Goal: Task Accomplishment & Management: Complete application form

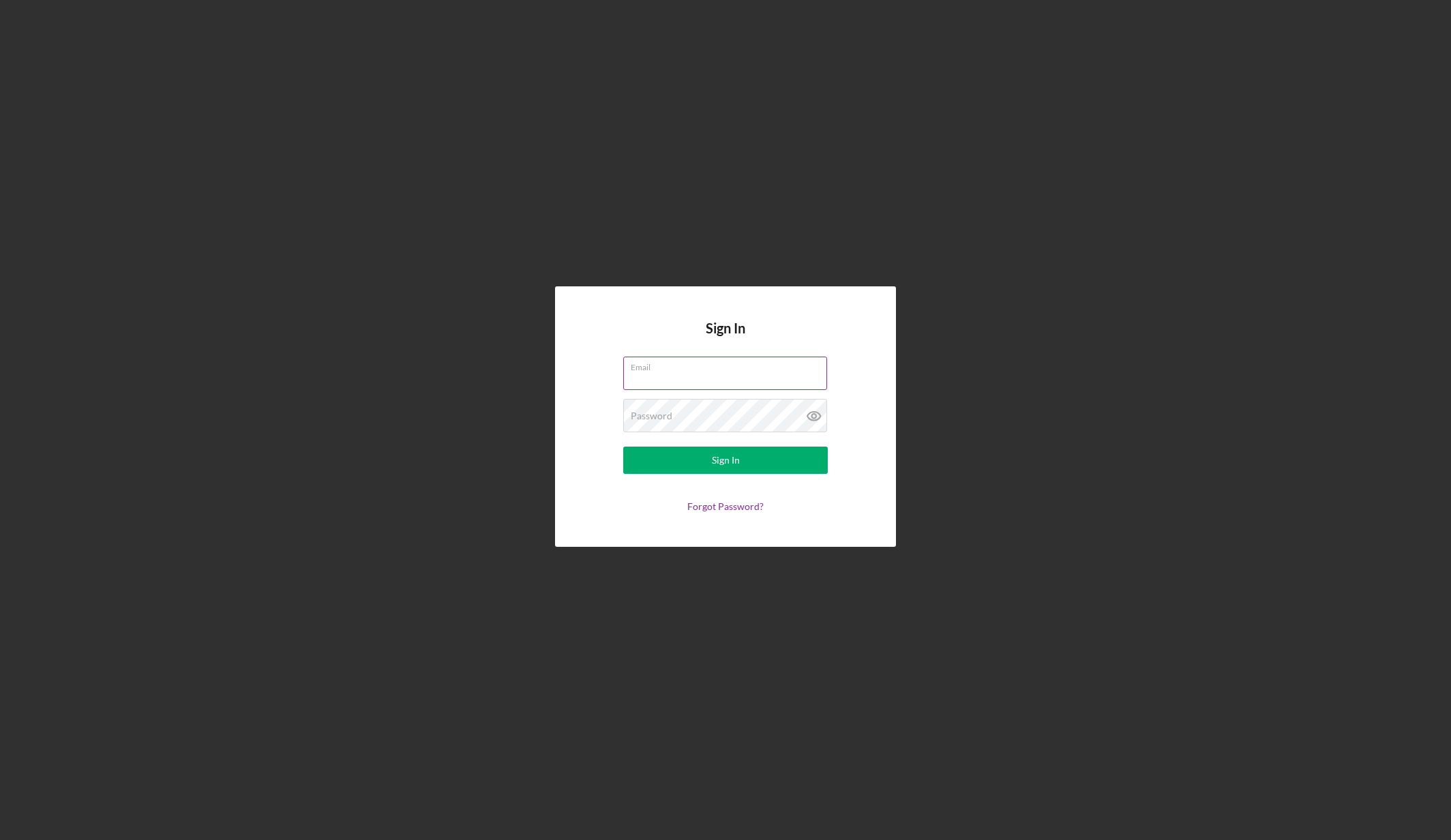
click at [694, 371] on div "Email" at bounding box center [725, 374] width 204 height 34
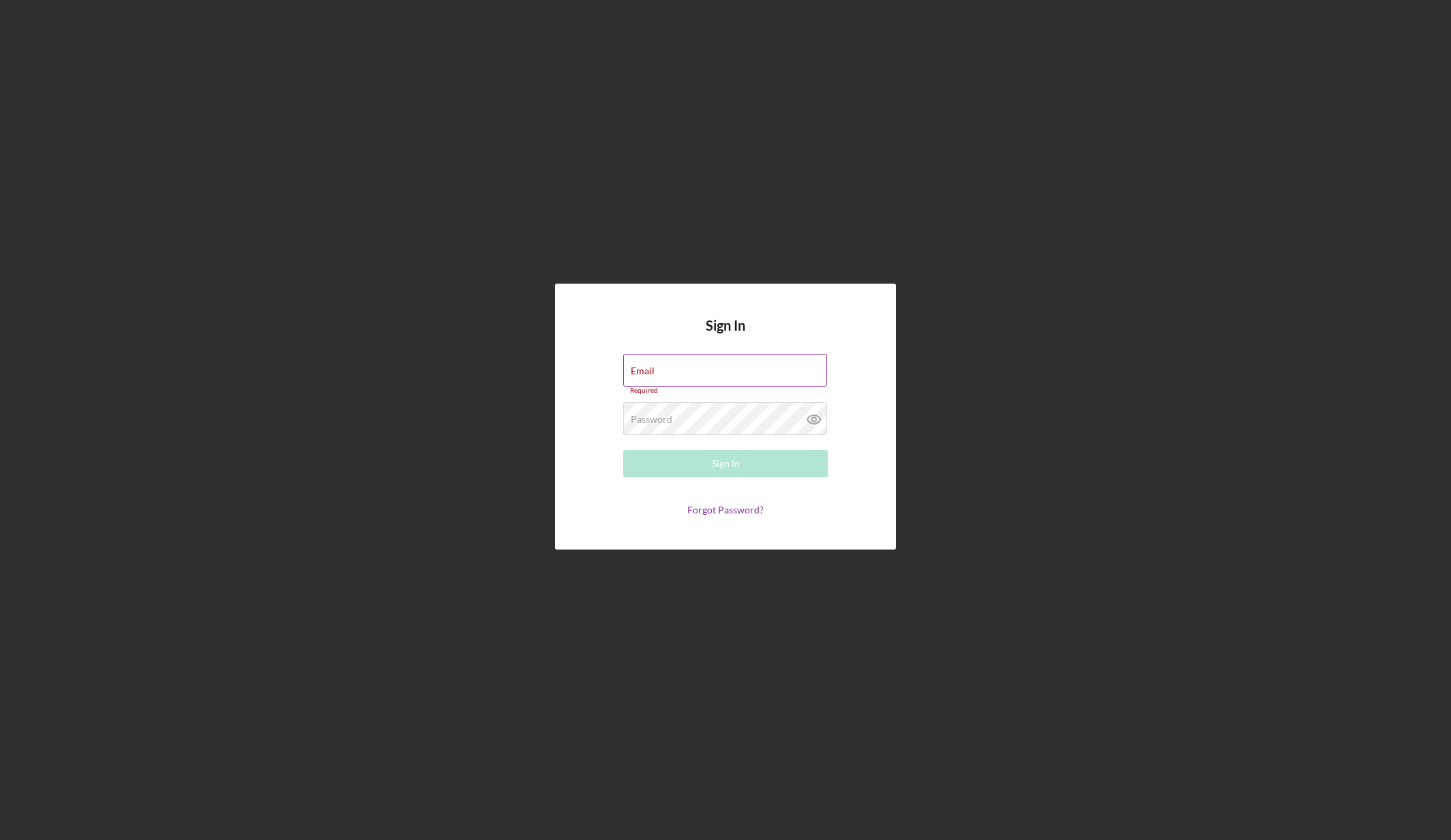
click at [710, 373] on input "Email" at bounding box center [725, 370] width 204 height 33
type input "[EMAIL_ADDRESS][DOMAIN_NAME]"
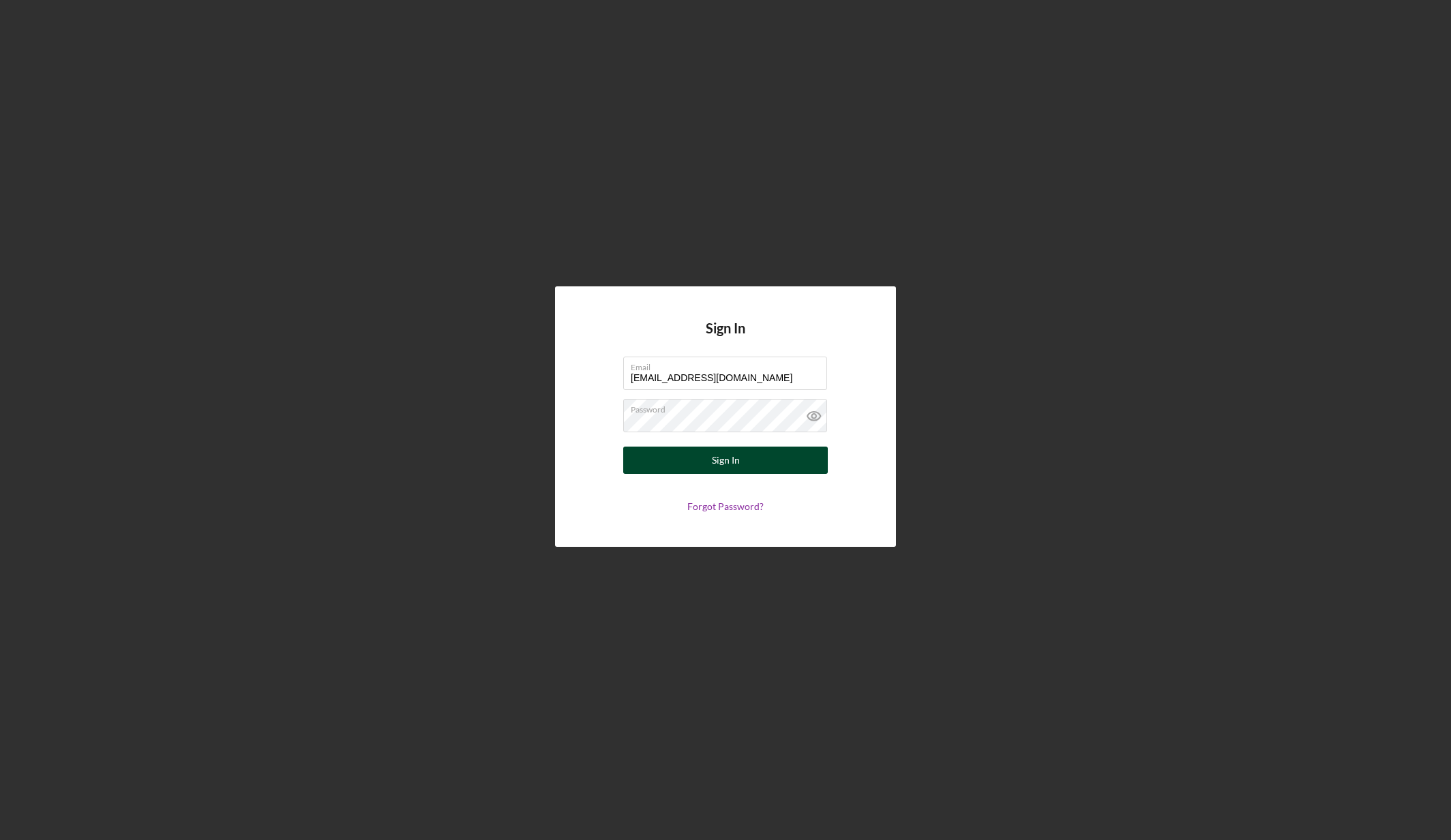
click at [740, 463] on button "Sign In" at bounding box center [725, 460] width 204 height 27
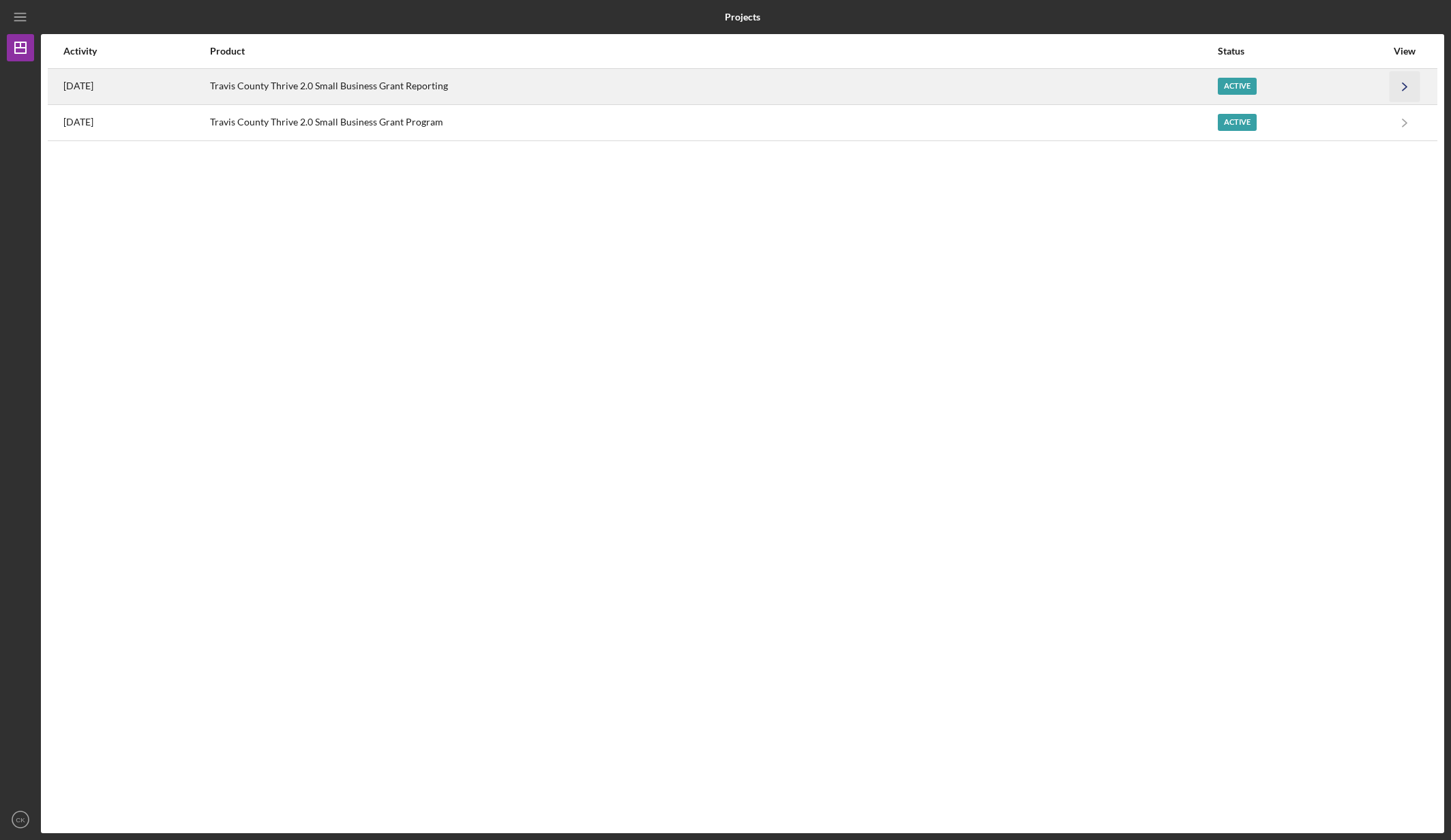
click at [1401, 84] on icon "Icon/Navigate" at bounding box center [1404, 85] width 30 height 30
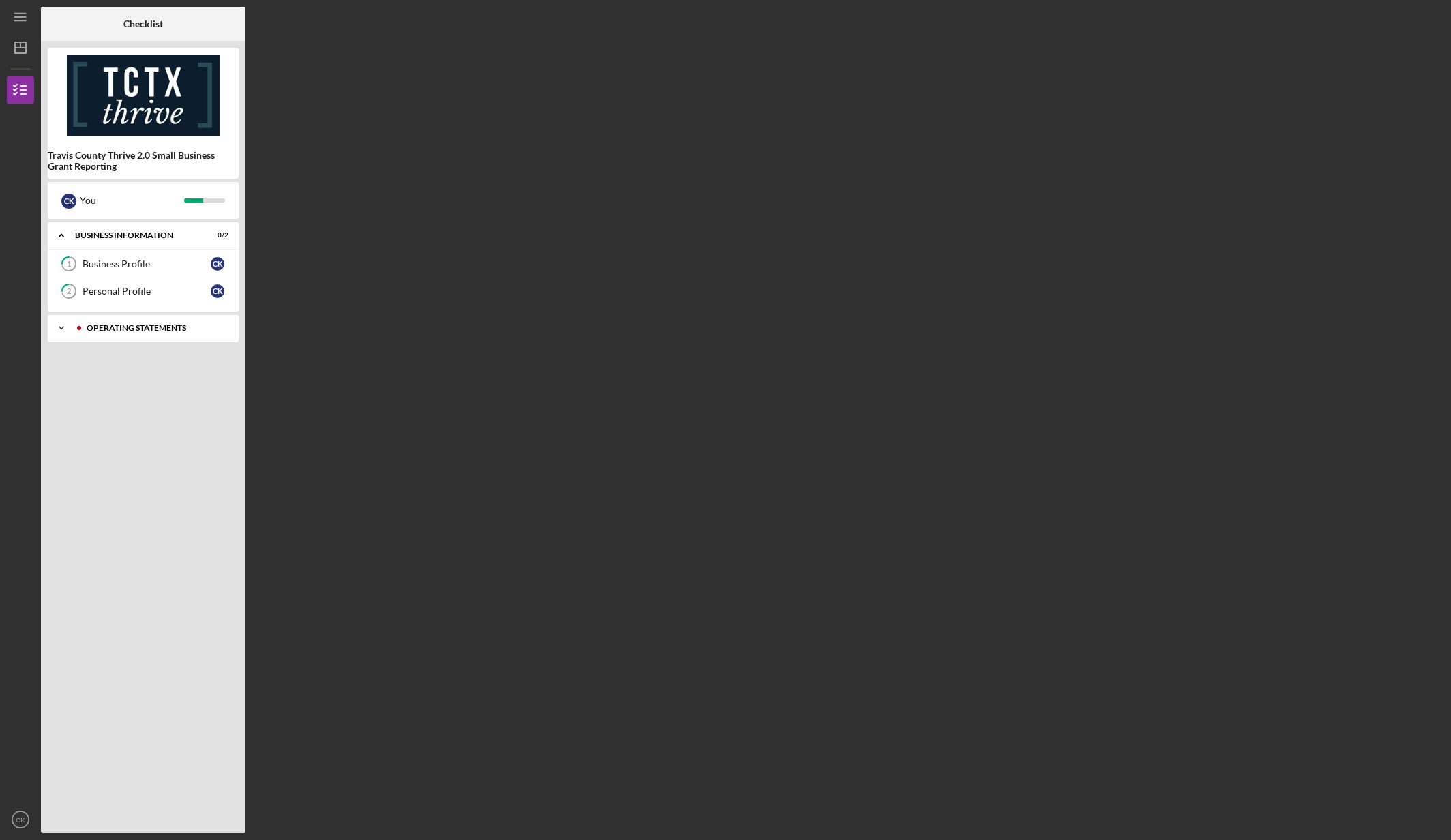
click at [64, 330] on icon "Icon/Expander" at bounding box center [61, 327] width 27 height 27
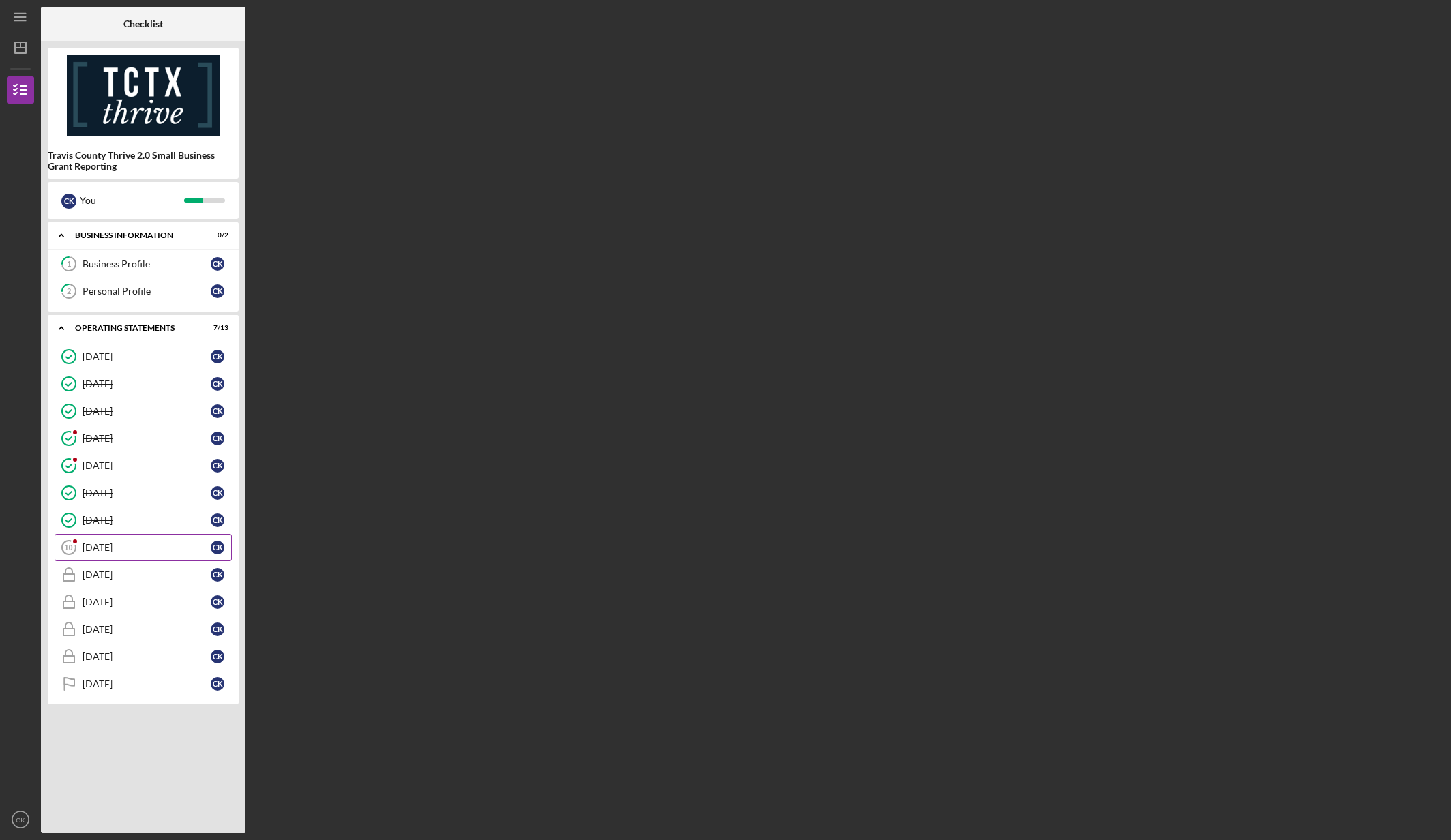
click at [103, 544] on div "[DATE]" at bounding box center [146, 547] width 128 height 11
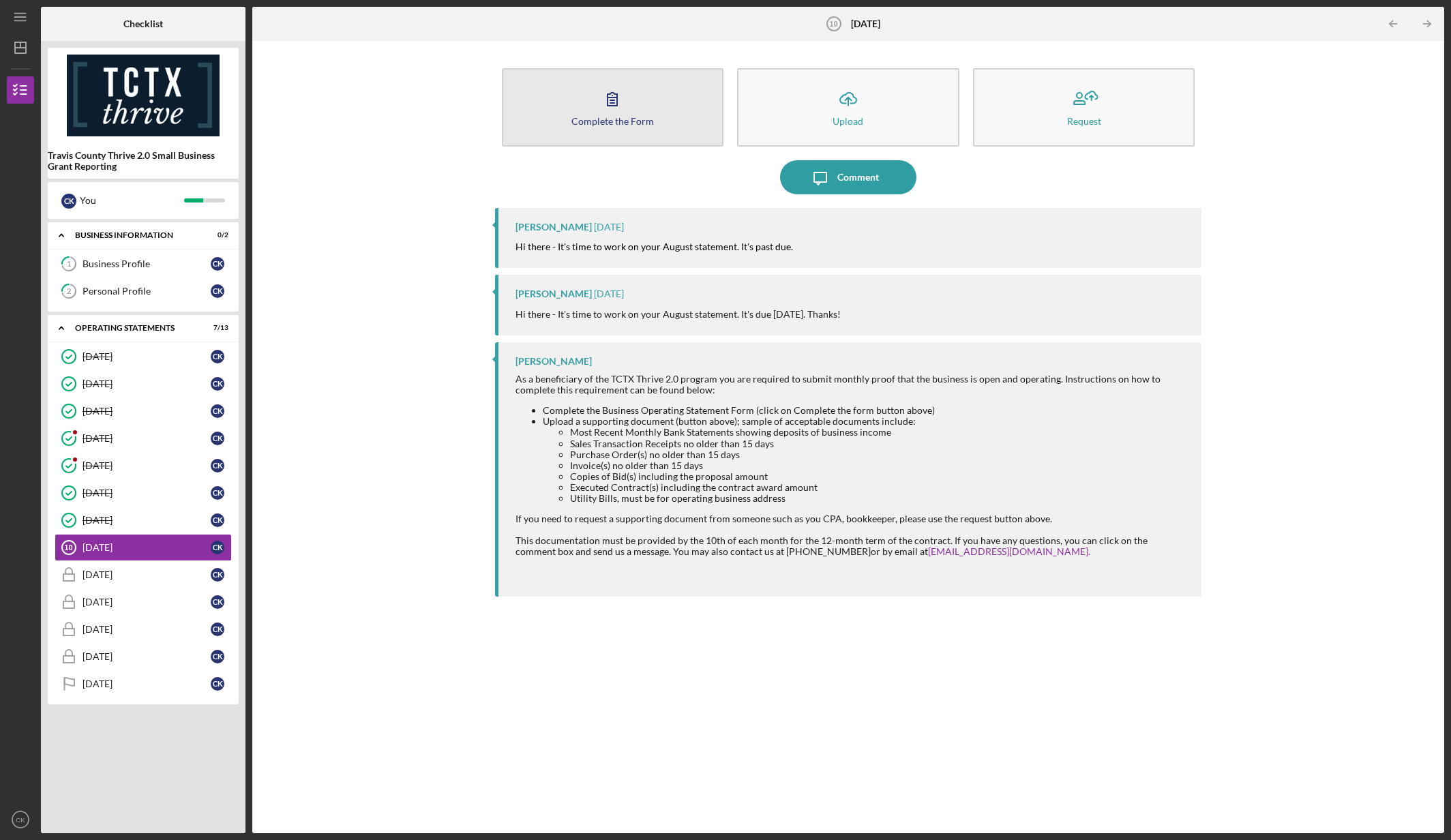
click at [608, 105] on icon "button" at bounding box center [612, 99] width 9 height 13
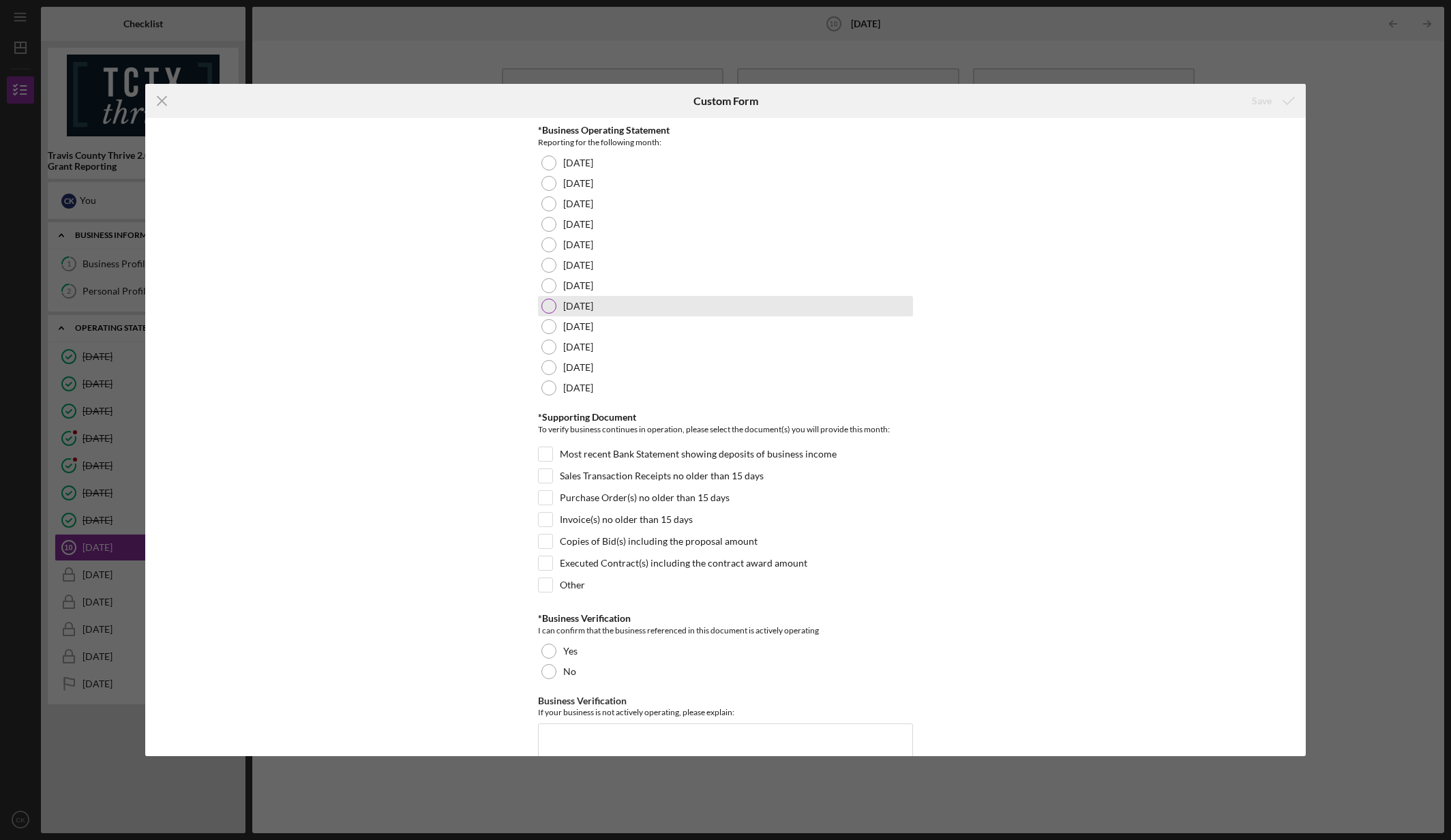
click at [550, 307] on div at bounding box center [548, 305] width 15 height 15
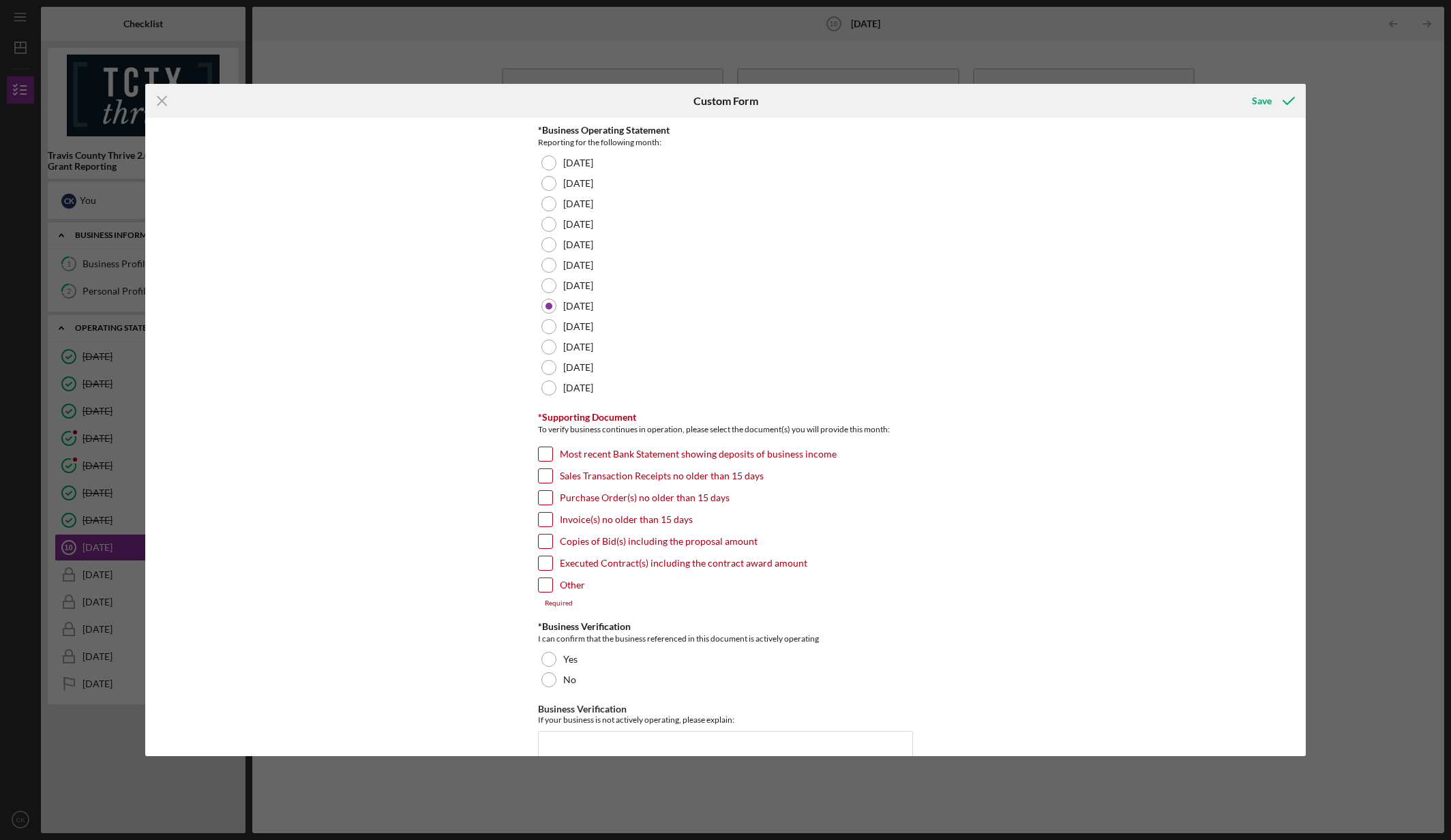
click at [547, 477] on input "Sales Transaction Receipts no older than 15 days" at bounding box center [546, 476] width 14 height 14
checkbox input "true"
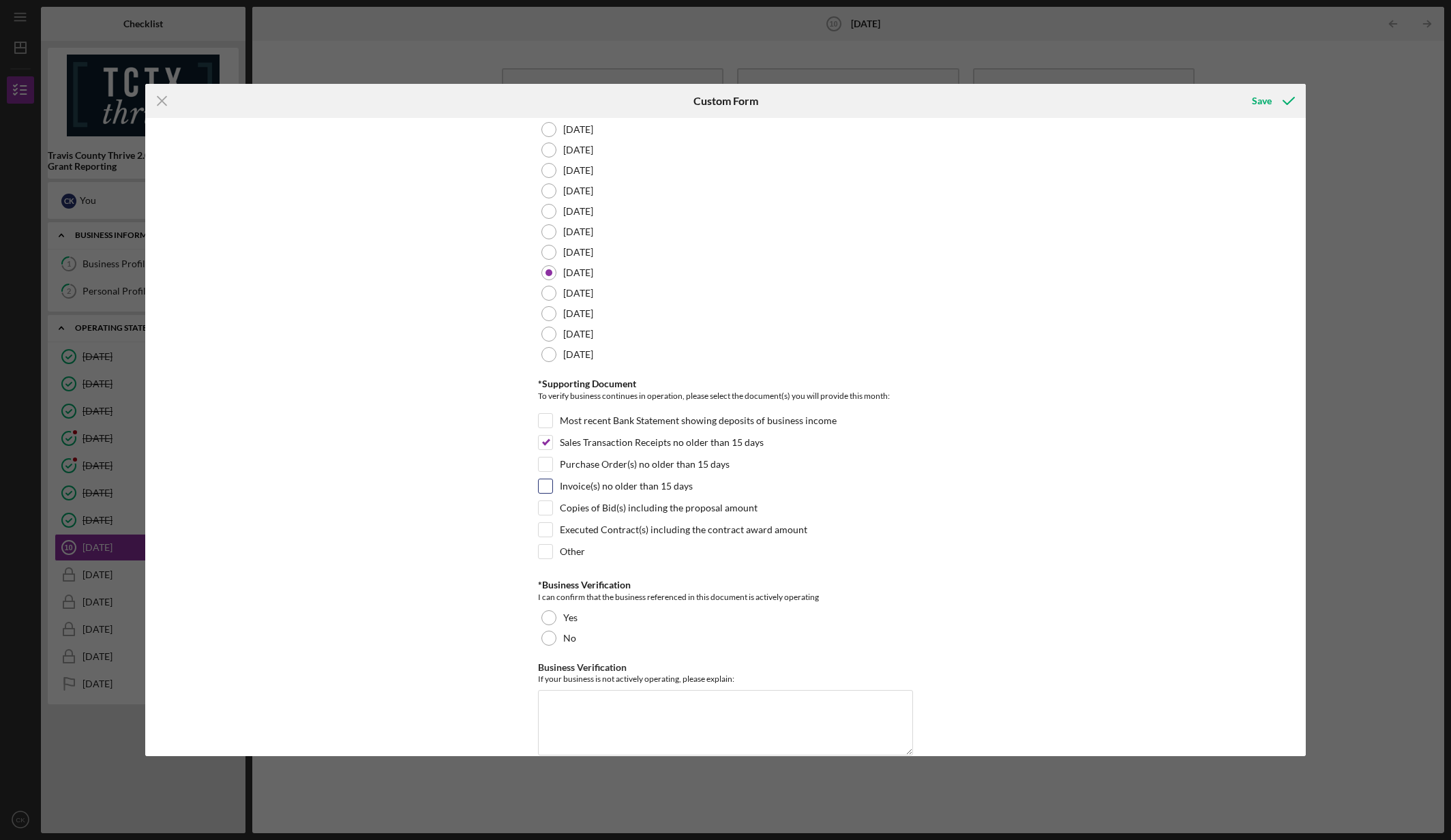
scroll to position [35, 0]
click at [548, 616] on div at bounding box center [548, 615] width 15 height 15
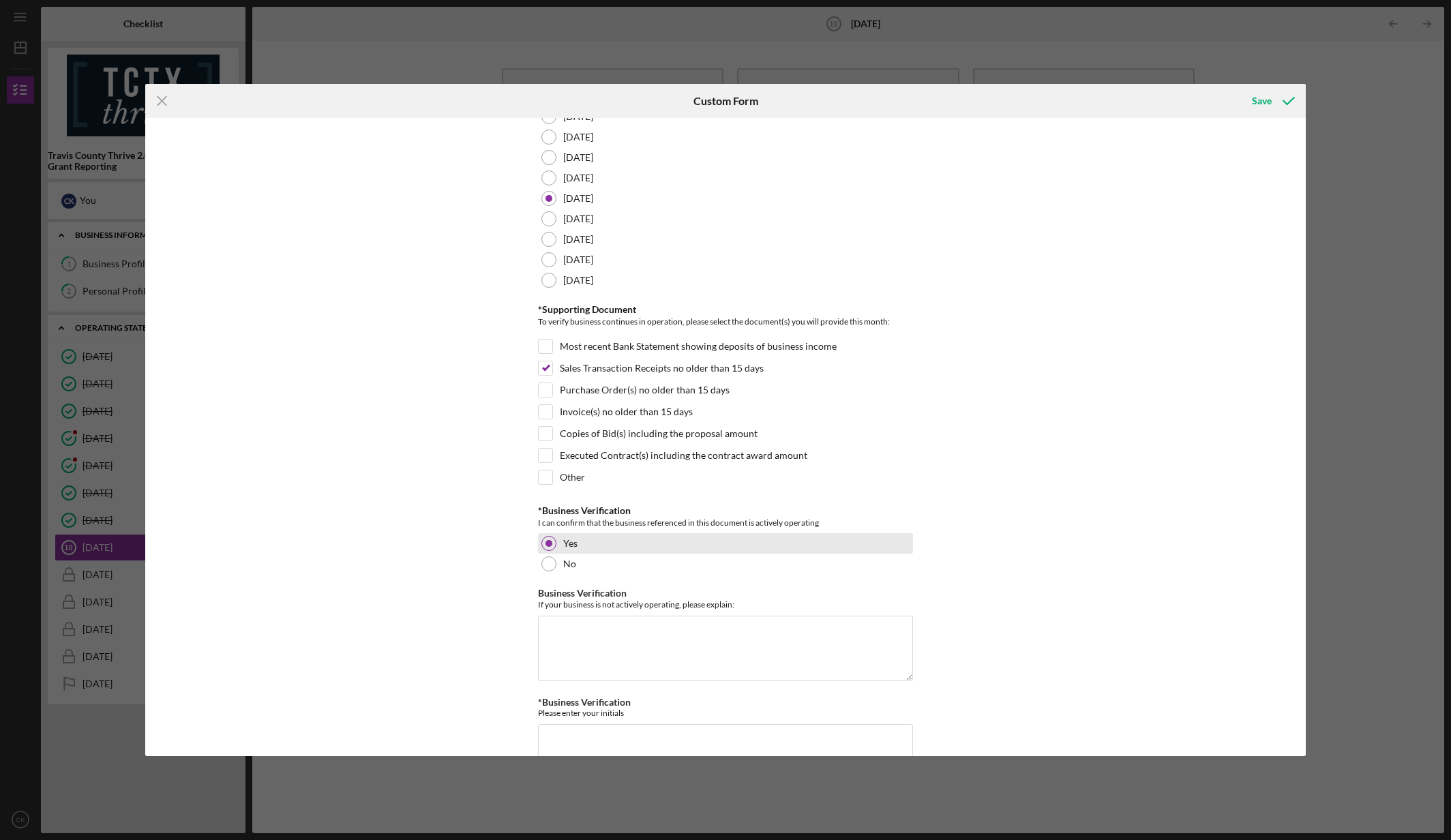
scroll to position [128, 0]
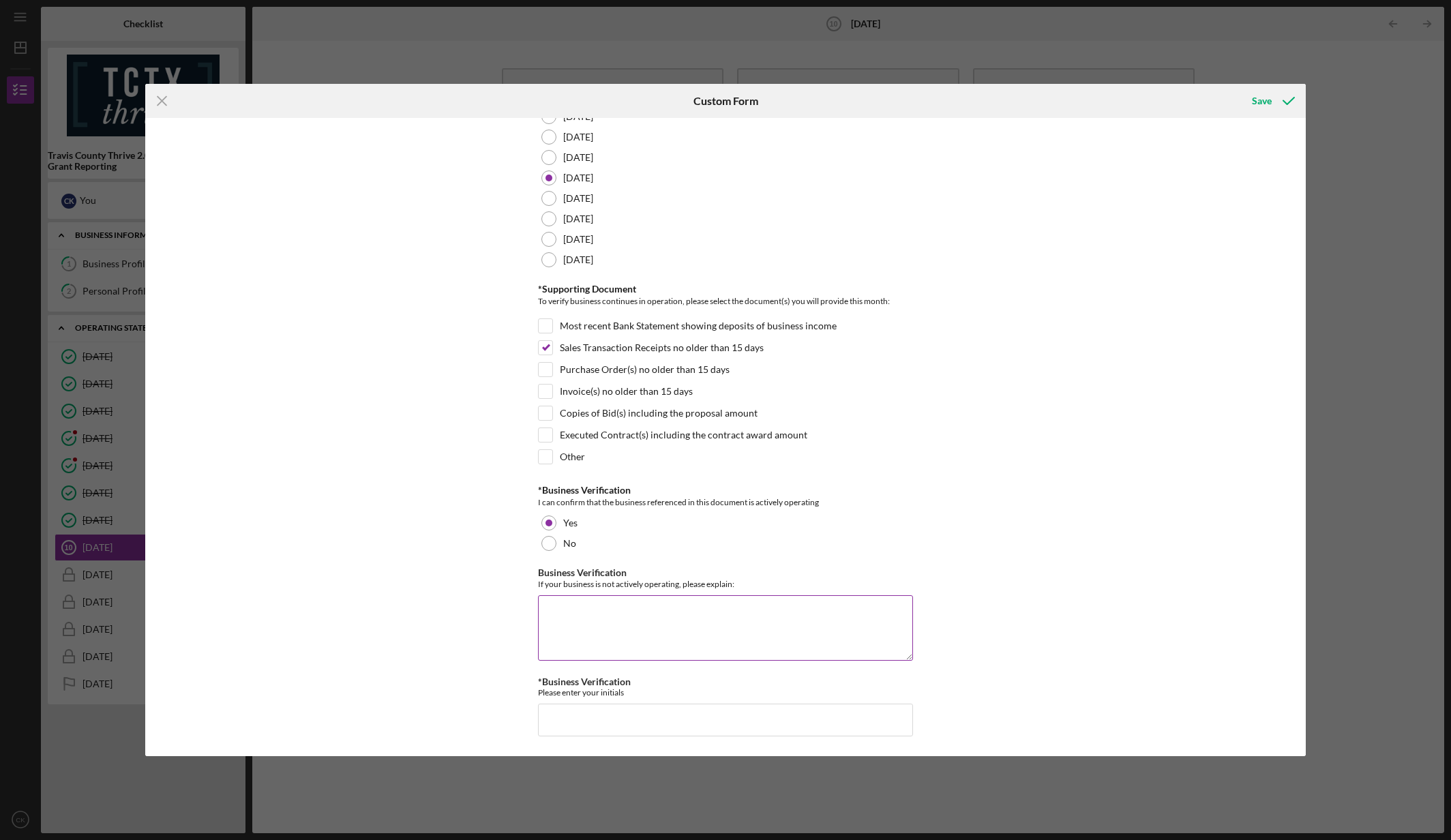
click at [694, 638] on textarea "Business Verification" at bounding box center [725, 628] width 375 height 65
click at [654, 727] on input "*Business Verification" at bounding box center [725, 720] width 375 height 33
type input "ck"
click at [1272, 103] on icon "submit" at bounding box center [1289, 101] width 34 height 34
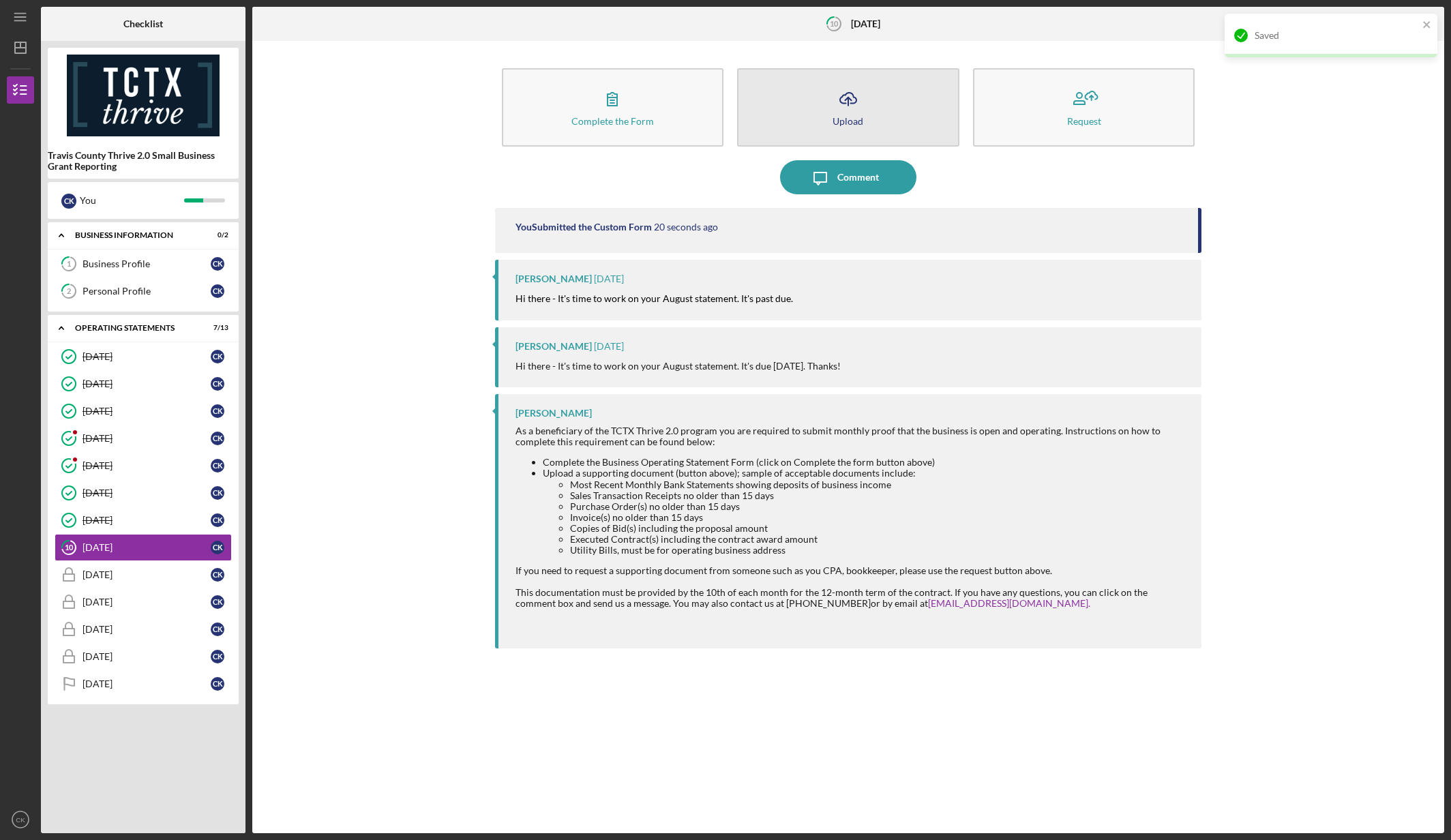
click at [840, 119] on div "Upload" at bounding box center [847, 120] width 30 height 10
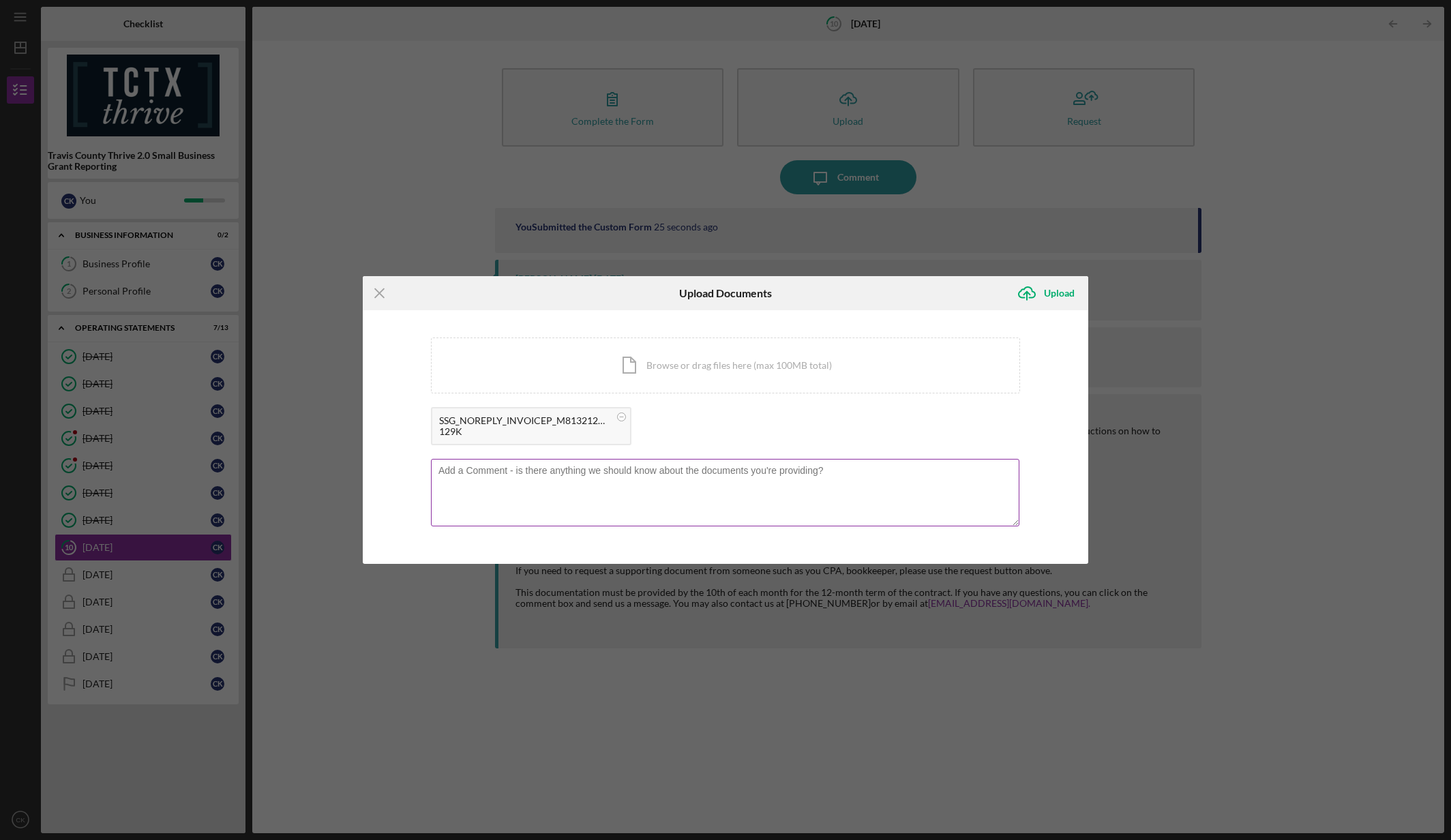
click at [777, 479] on textarea at bounding box center [724, 492] width 588 height 67
click at [1047, 297] on div "Upload" at bounding box center [1059, 293] width 30 height 27
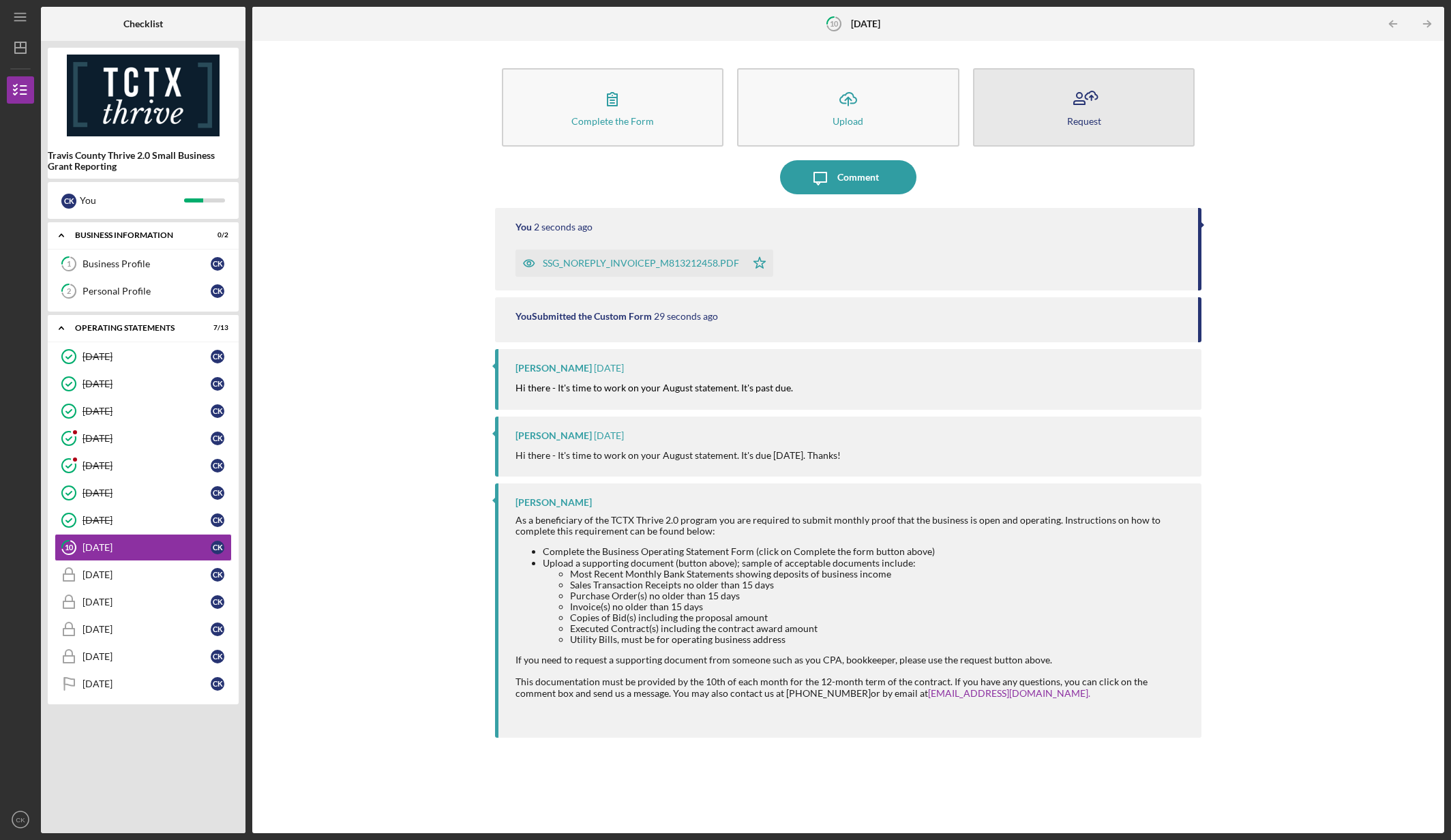
click at [1095, 125] on div "Request" at bounding box center [1084, 120] width 34 height 10
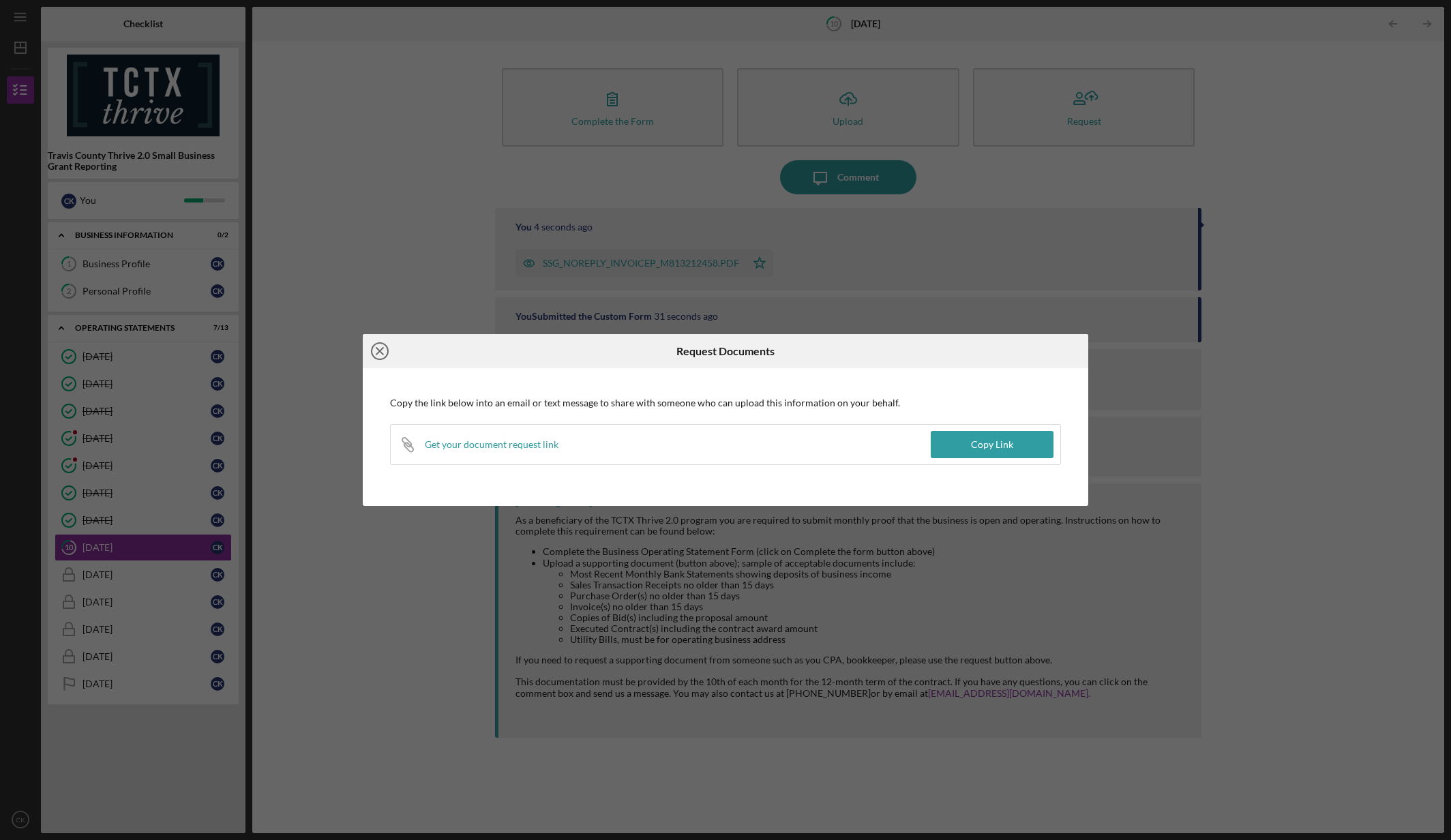
click at [374, 352] on icon "Icon/Close" at bounding box center [380, 351] width 34 height 34
